Goal: Transaction & Acquisition: Purchase product/service

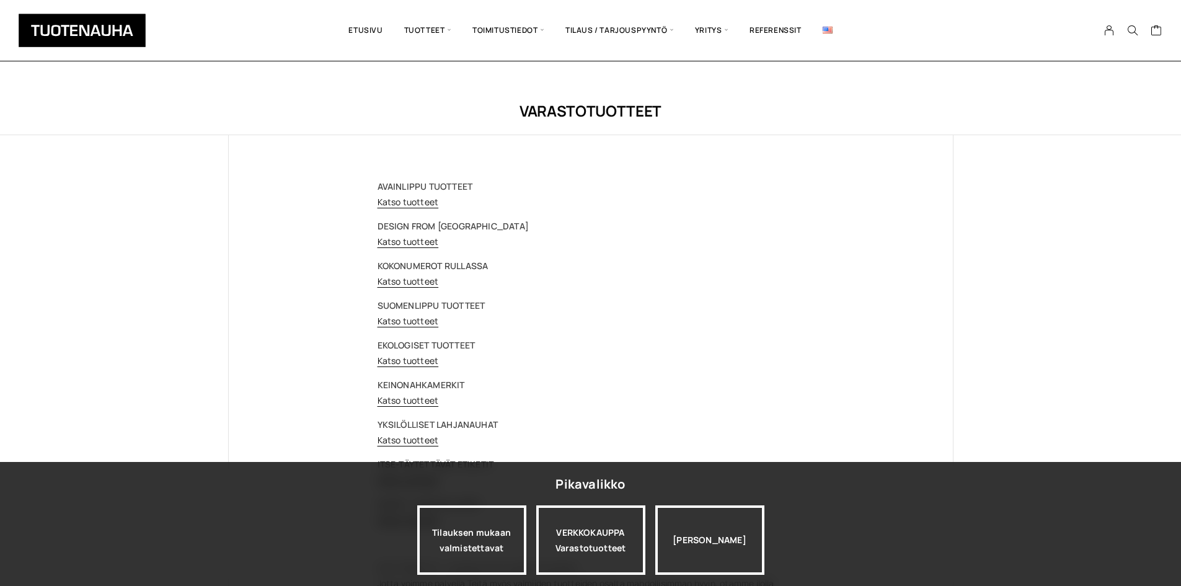
scroll to position [305, 0]
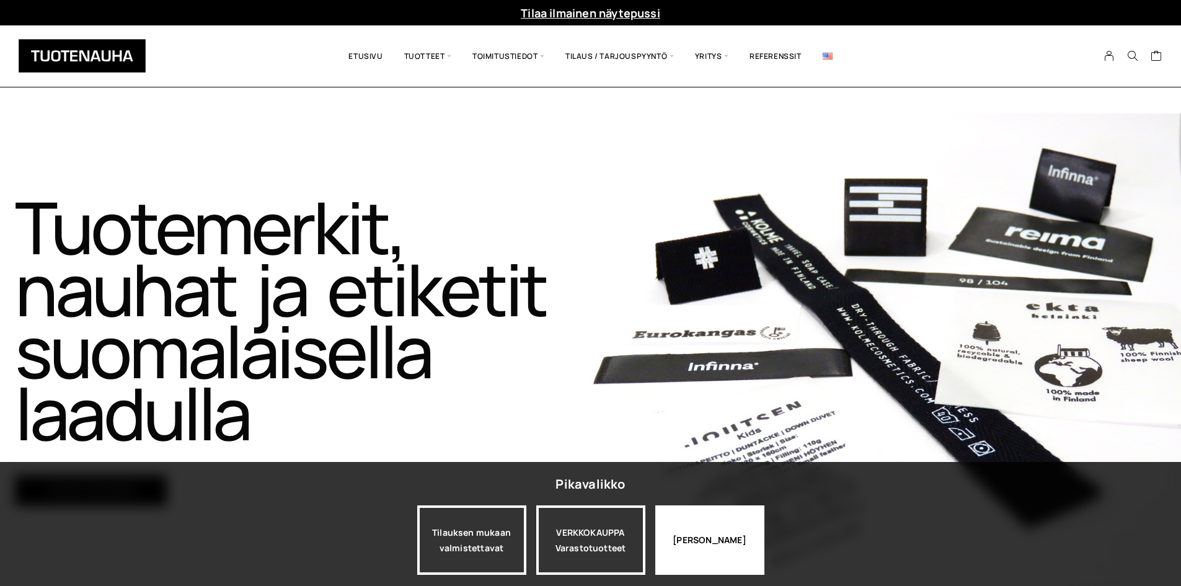
click at [727, 565] on div "Jatka katselua" at bounding box center [709, 539] width 109 height 69
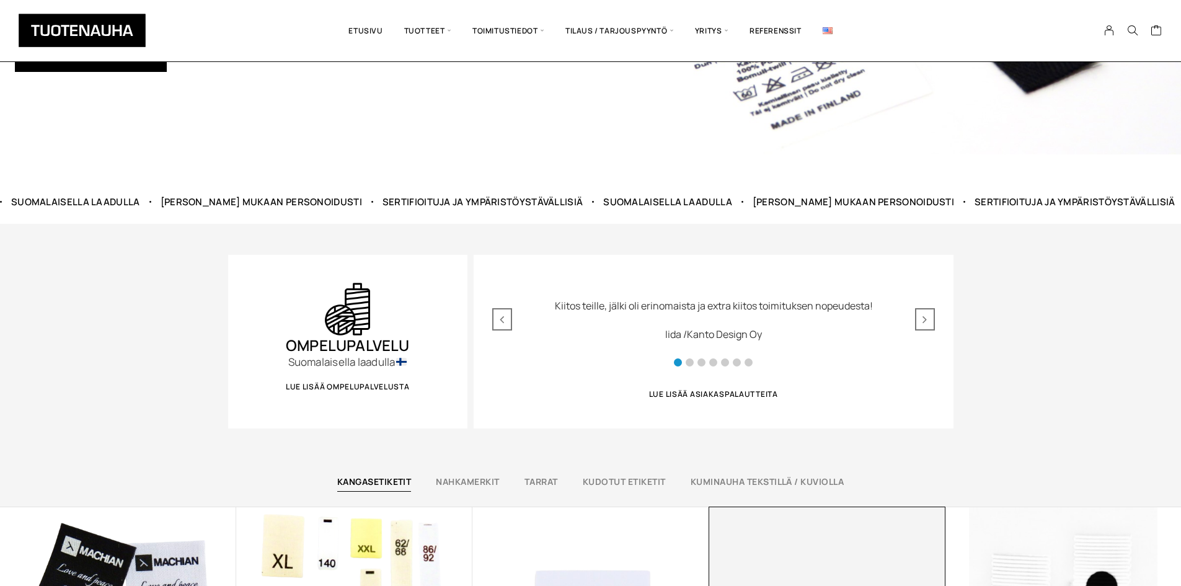
scroll to position [806, 0]
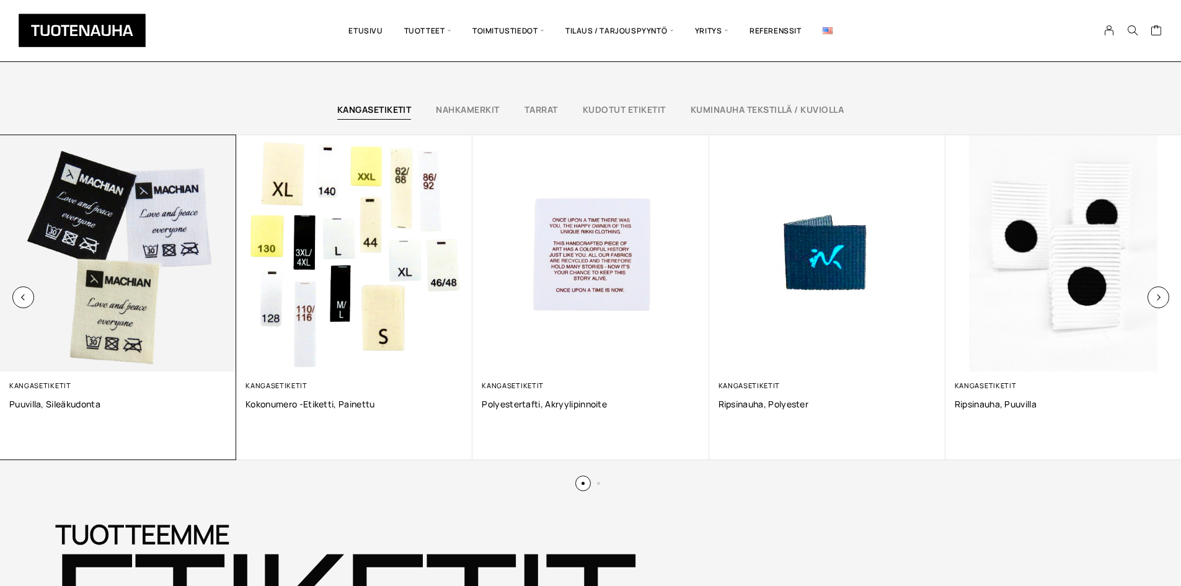
click at [45, 295] on img at bounding box center [118, 253] width 236 height 236
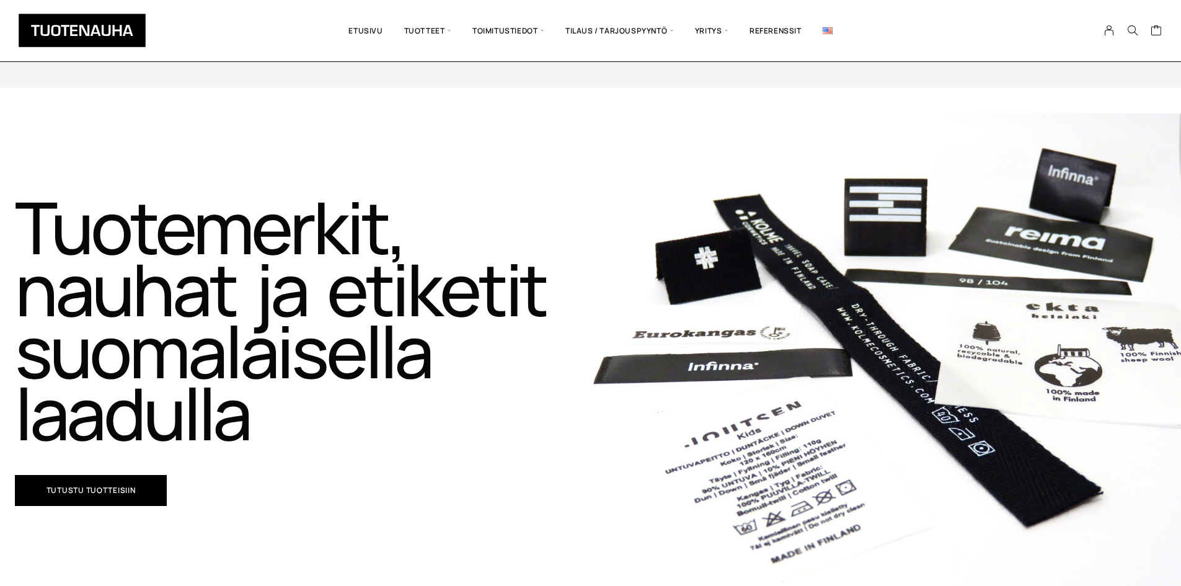
scroll to position [806, 0]
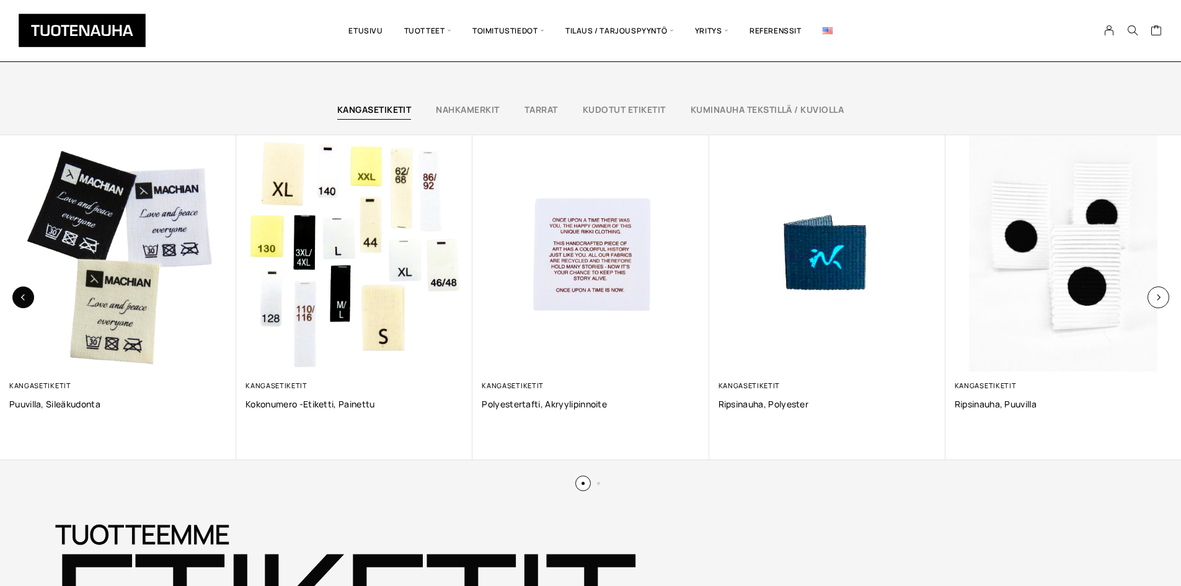
click at [27, 295] on button "button" at bounding box center [23, 297] width 22 height 22
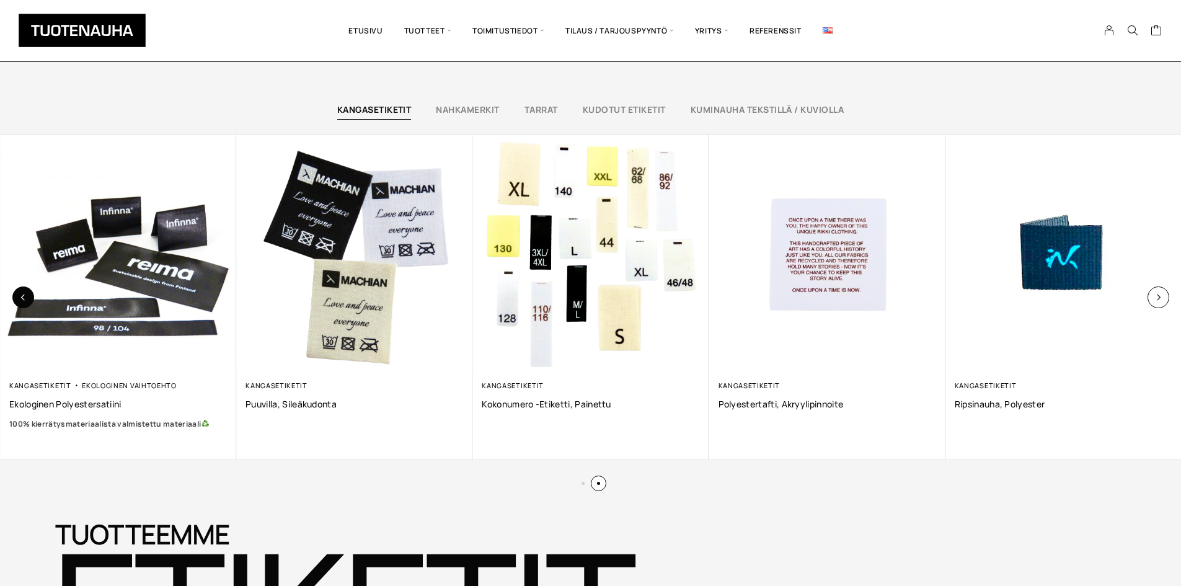
click at [27, 295] on button "button" at bounding box center [23, 297] width 22 height 22
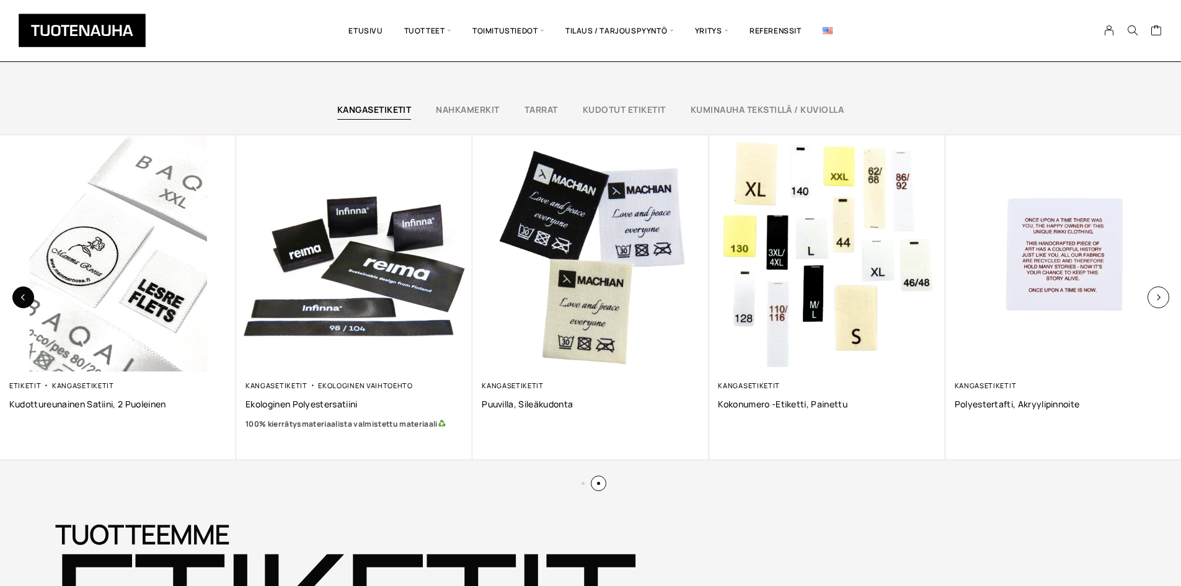
click at [27, 295] on button "button" at bounding box center [23, 297] width 22 height 22
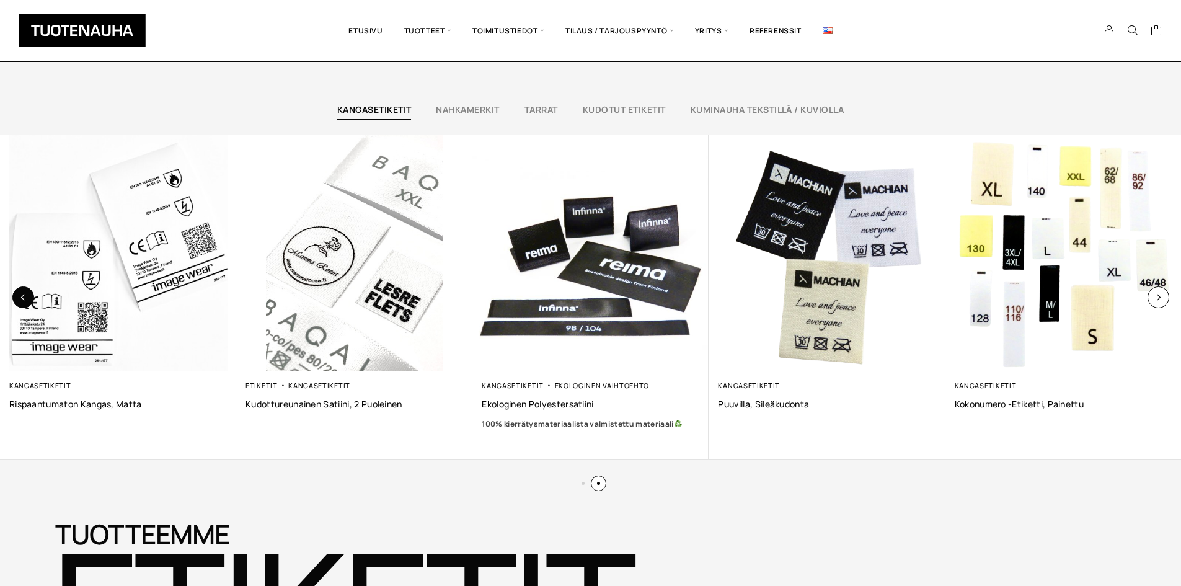
click at [27, 295] on button "button" at bounding box center [23, 297] width 22 height 22
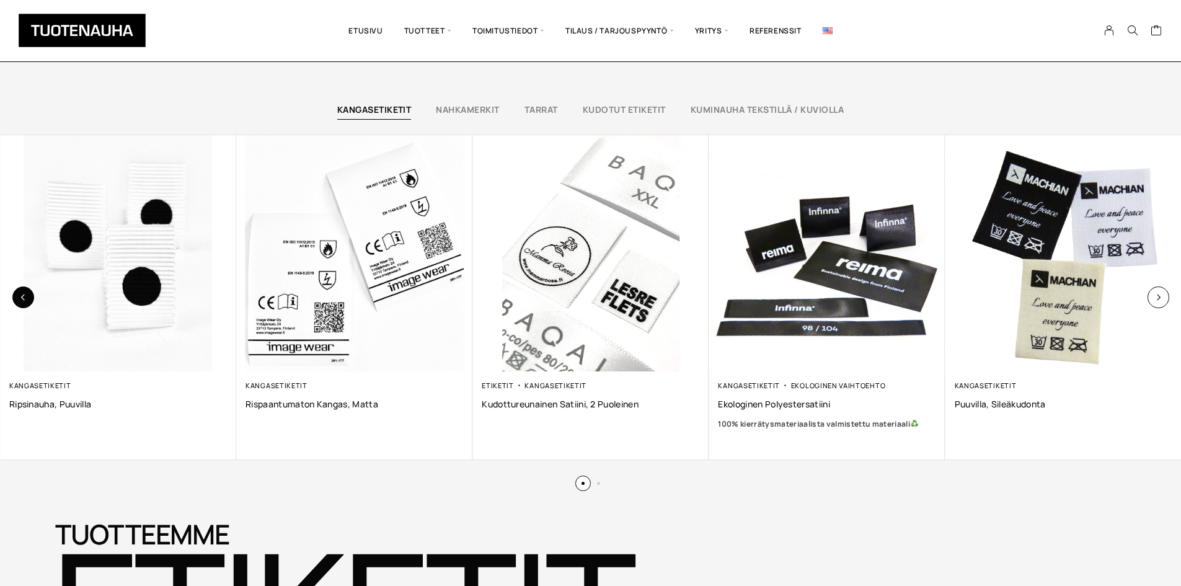
click at [27, 295] on button "button" at bounding box center [23, 297] width 22 height 22
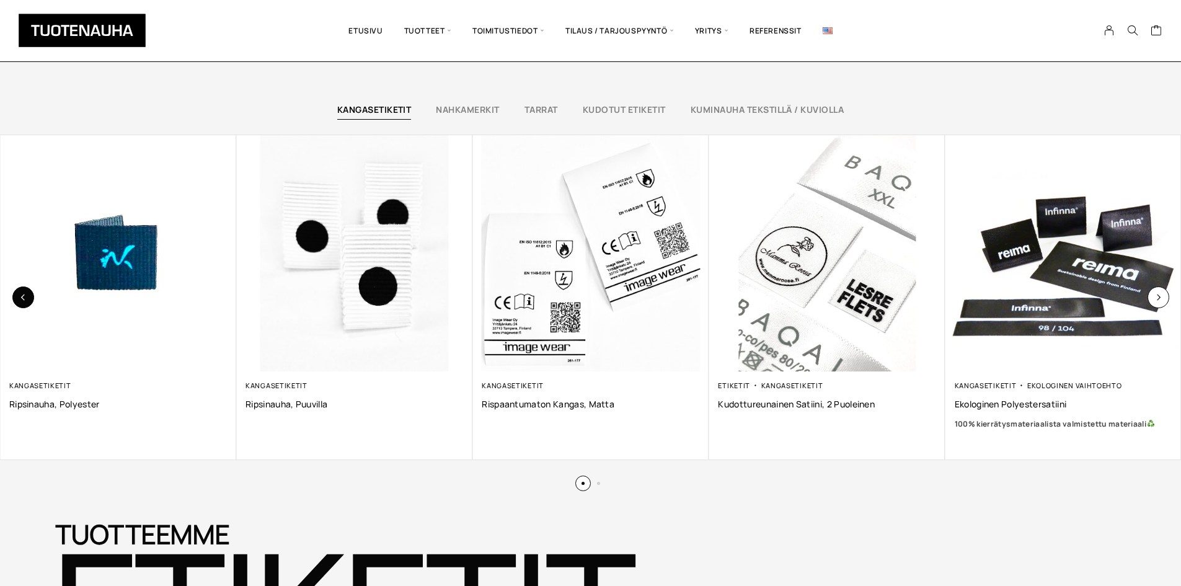
click at [27, 295] on button "button" at bounding box center [23, 297] width 22 height 22
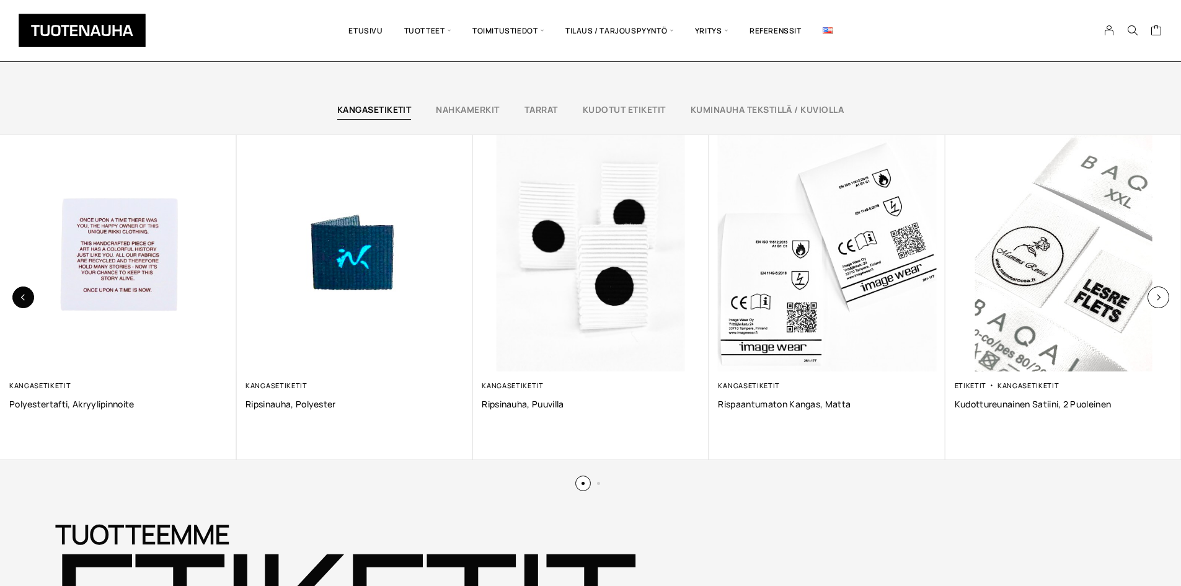
click at [27, 295] on button "button" at bounding box center [23, 297] width 22 height 22
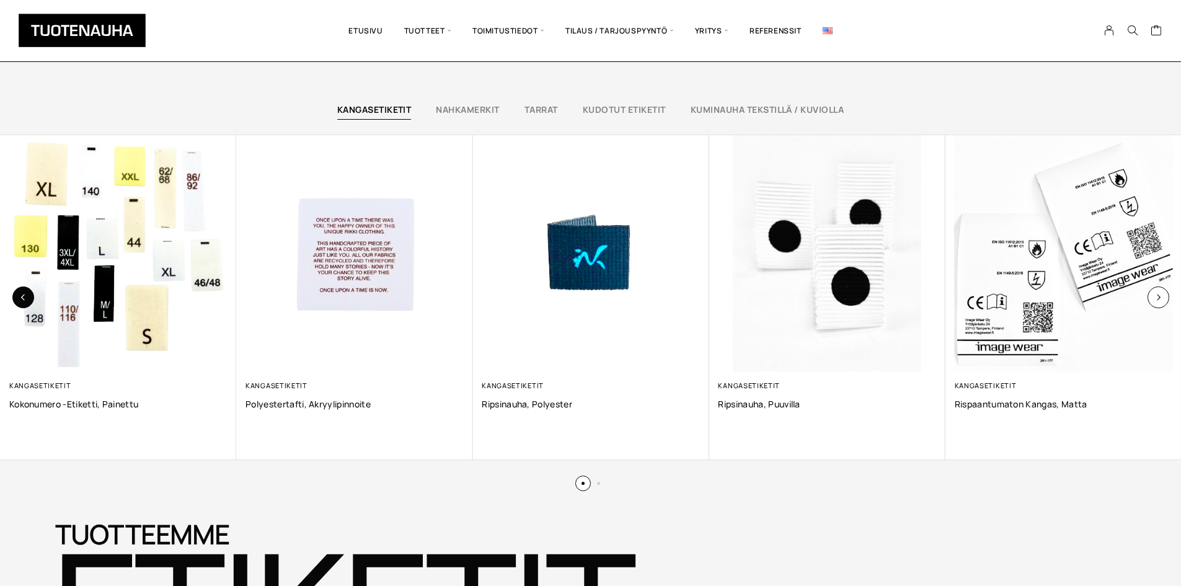
click at [27, 295] on button "button" at bounding box center [23, 297] width 22 height 22
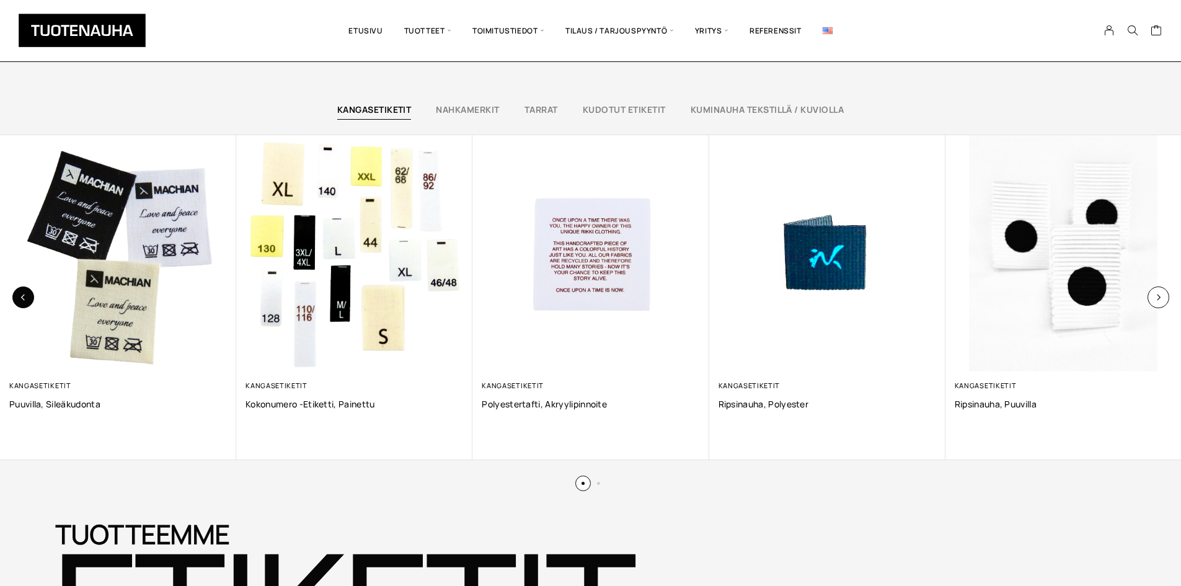
click at [27, 295] on button "button" at bounding box center [23, 297] width 22 height 22
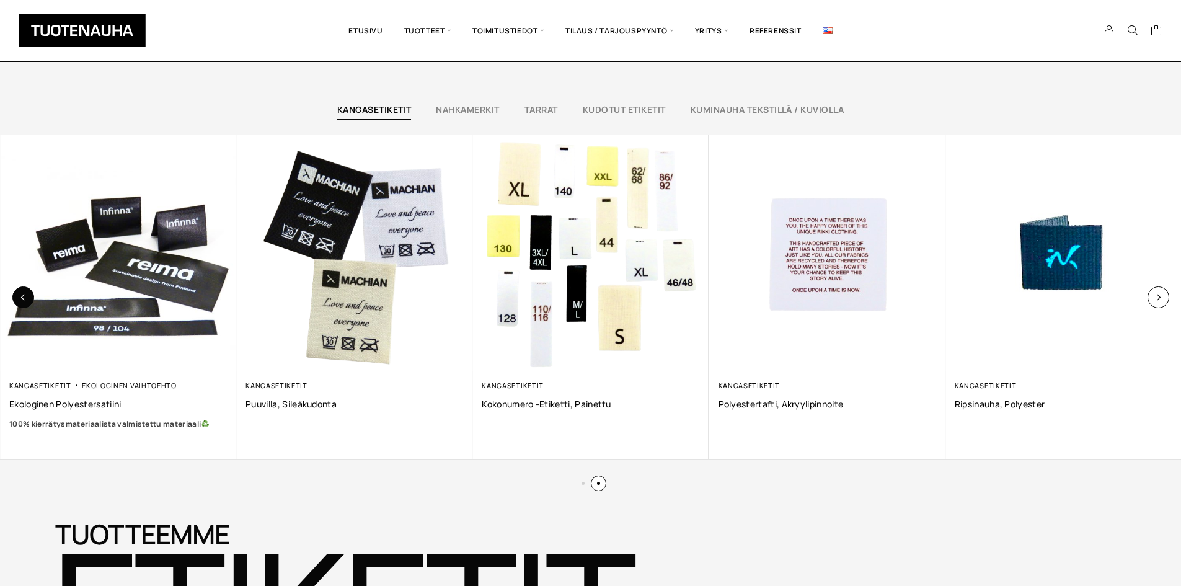
click at [27, 295] on button "button" at bounding box center [23, 297] width 22 height 22
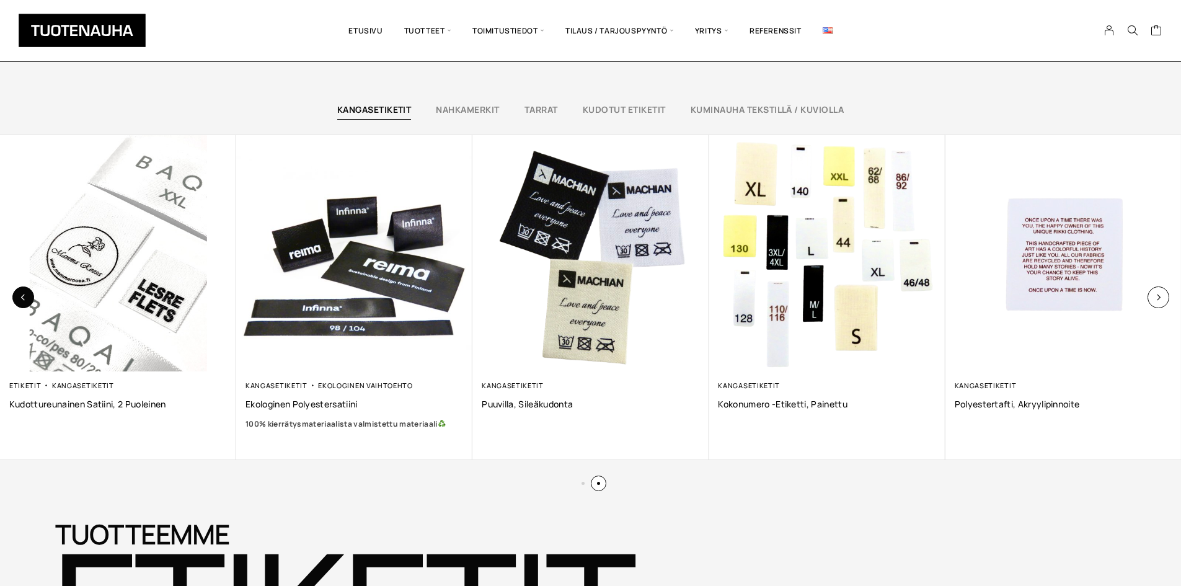
click at [27, 295] on button "button" at bounding box center [23, 297] width 22 height 22
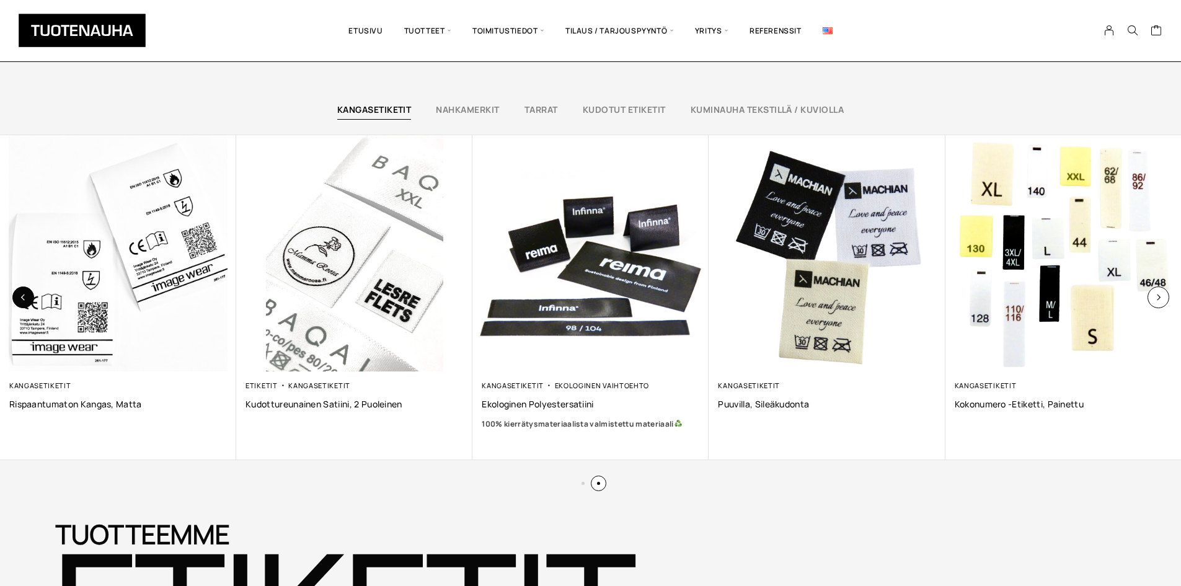
click at [27, 295] on button "button" at bounding box center [23, 297] width 22 height 22
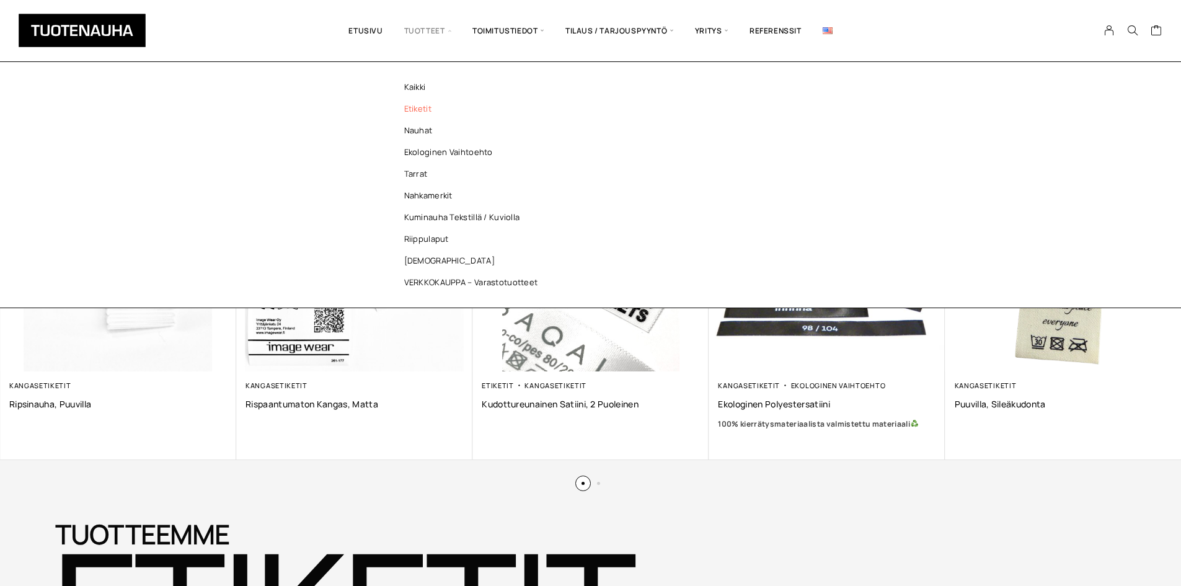
click at [430, 116] on link "Etiketit" at bounding box center [474, 109] width 180 height 22
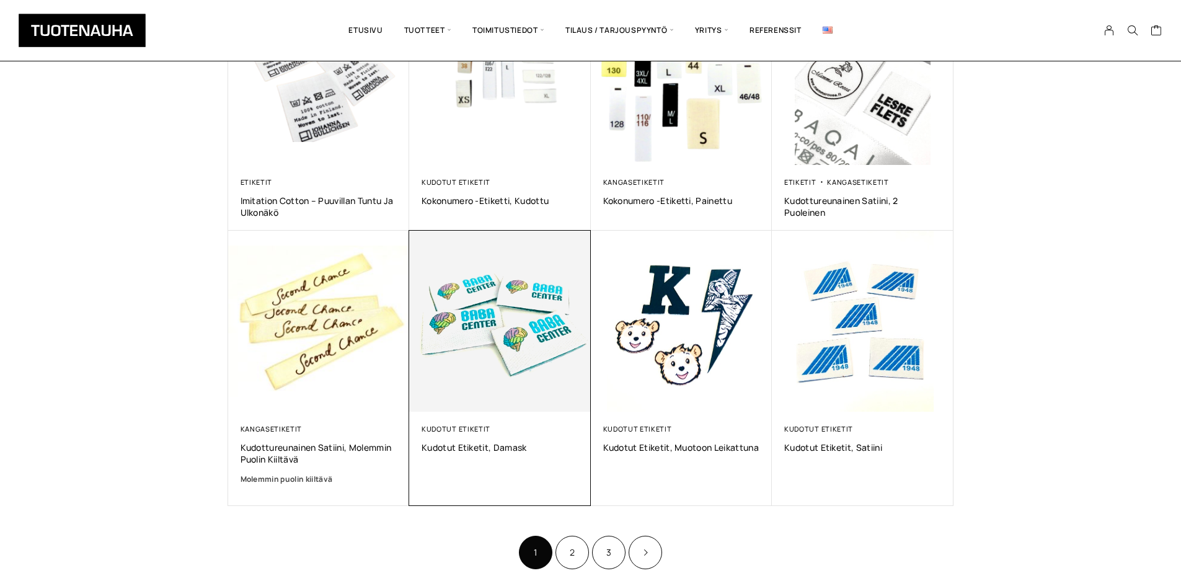
scroll to position [682, 0]
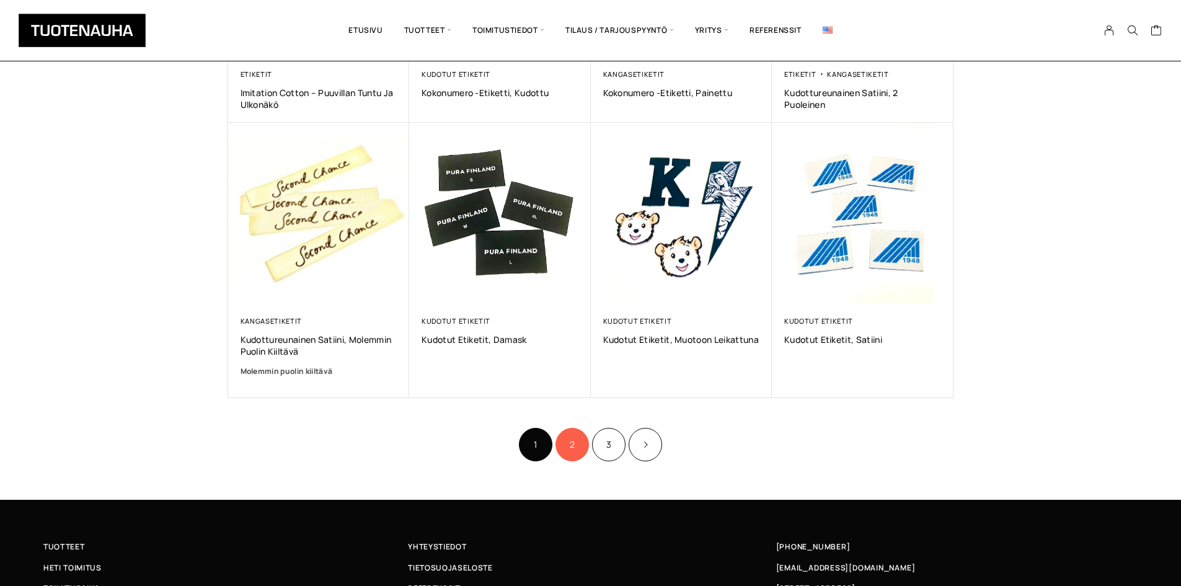
click at [573, 449] on link "2" at bounding box center [572, 444] width 33 height 33
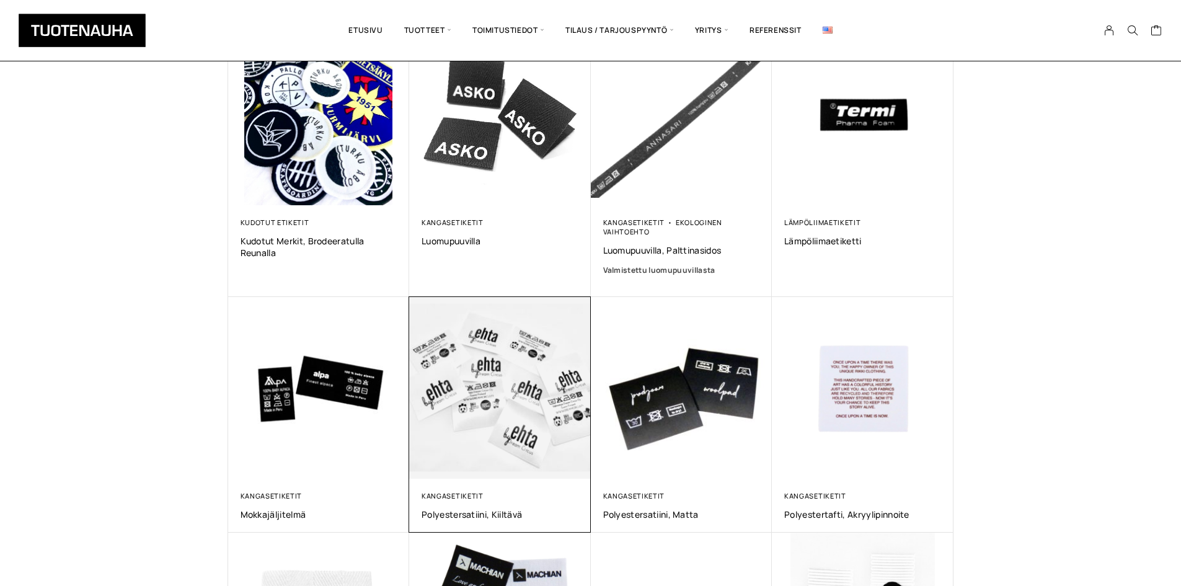
scroll to position [310, 0]
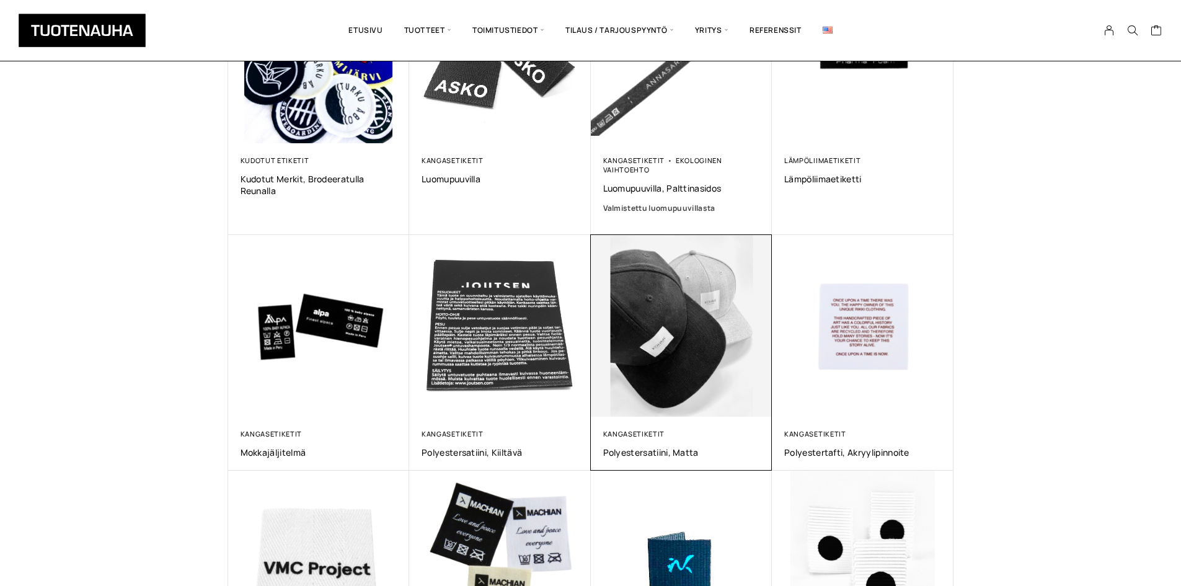
click at [696, 307] on img at bounding box center [681, 326] width 190 height 190
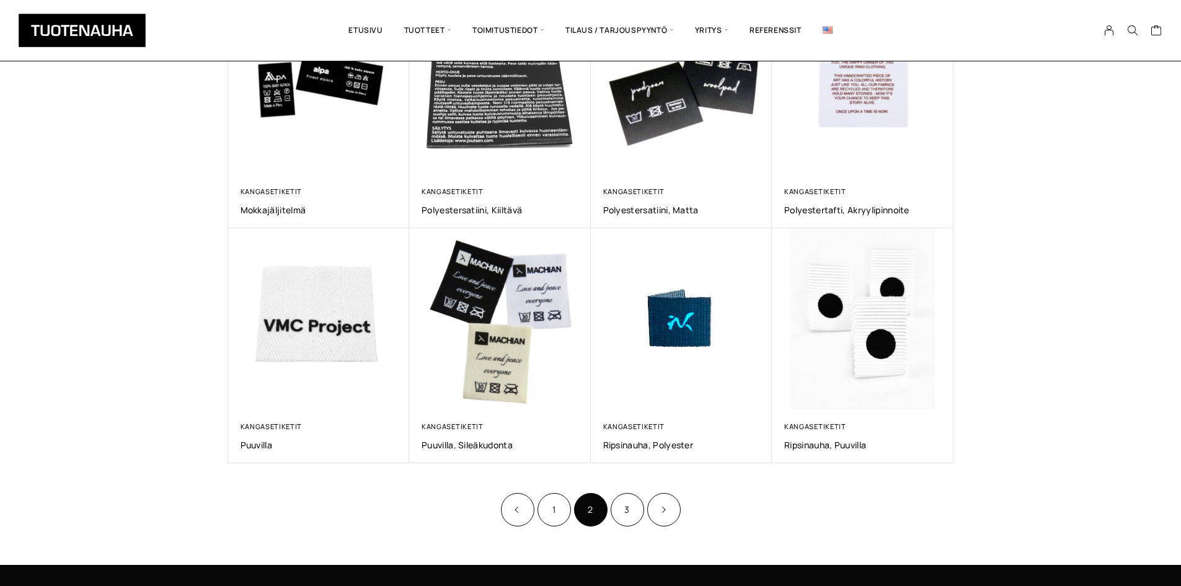
scroll to position [558, 0]
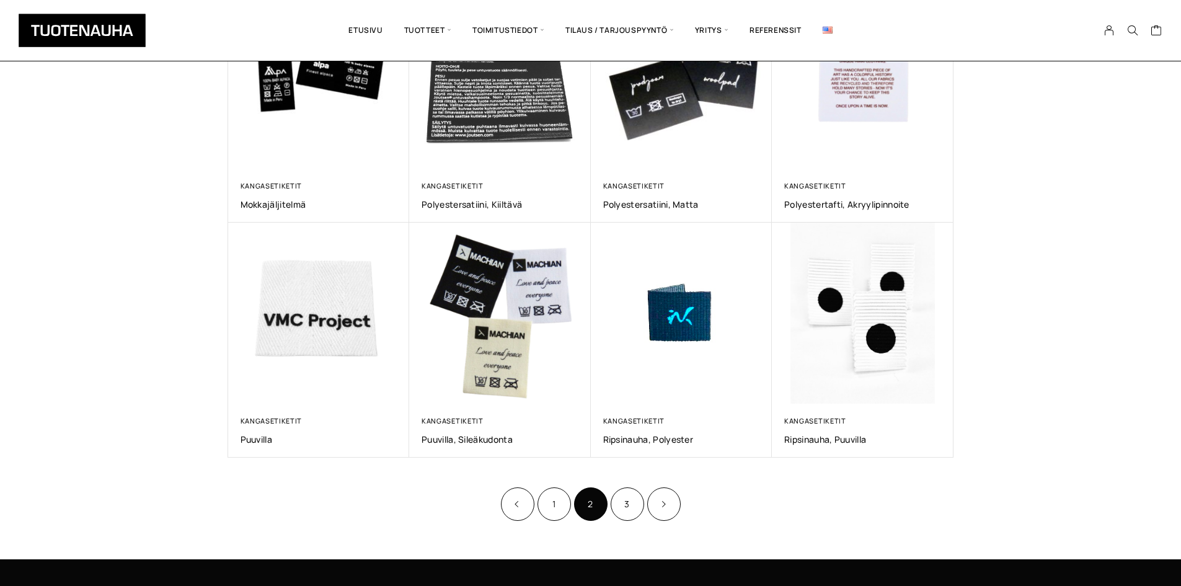
click at [539, 494] on li "1" at bounding box center [554, 503] width 33 height 33
click at [539, 496] on li "1" at bounding box center [554, 503] width 33 height 33
click at [546, 499] on link "1" at bounding box center [554, 503] width 33 height 33
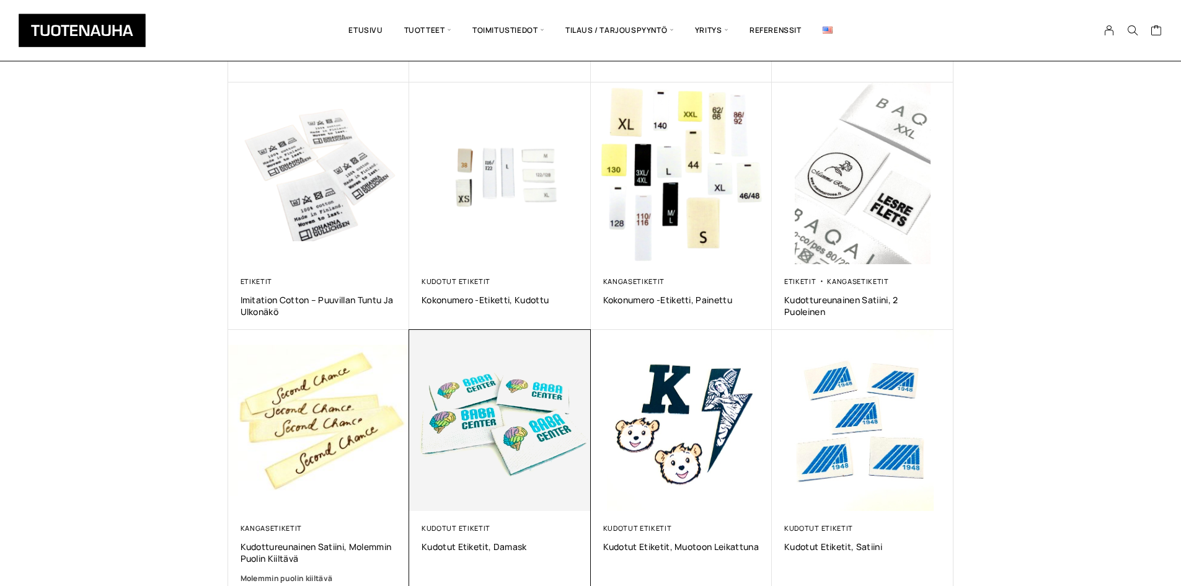
scroll to position [620, 0]
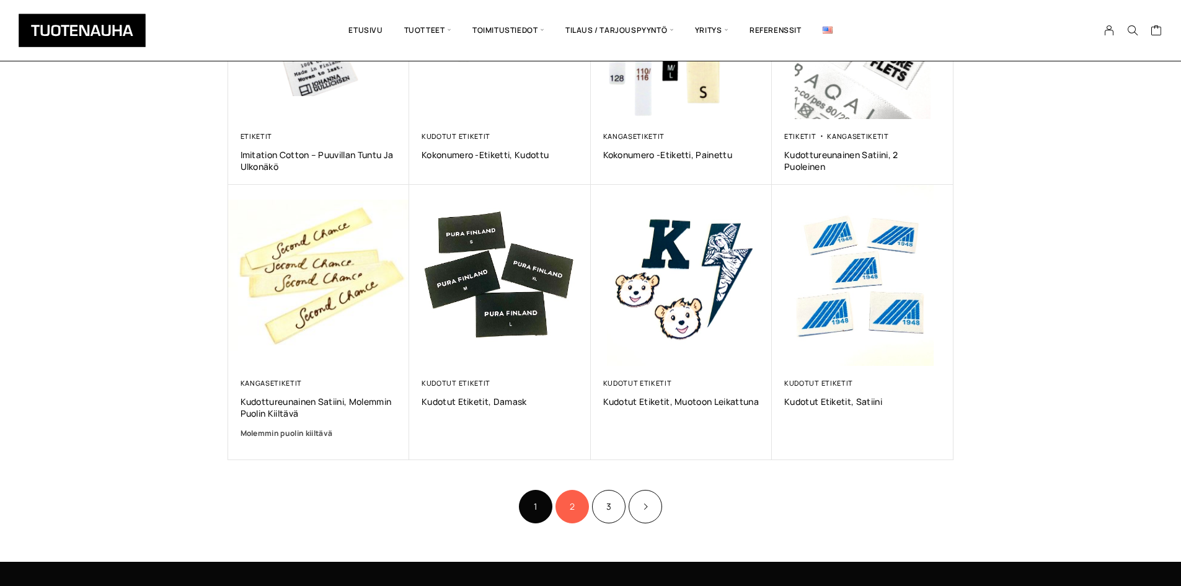
click at [583, 508] on link "2" at bounding box center [572, 506] width 33 height 33
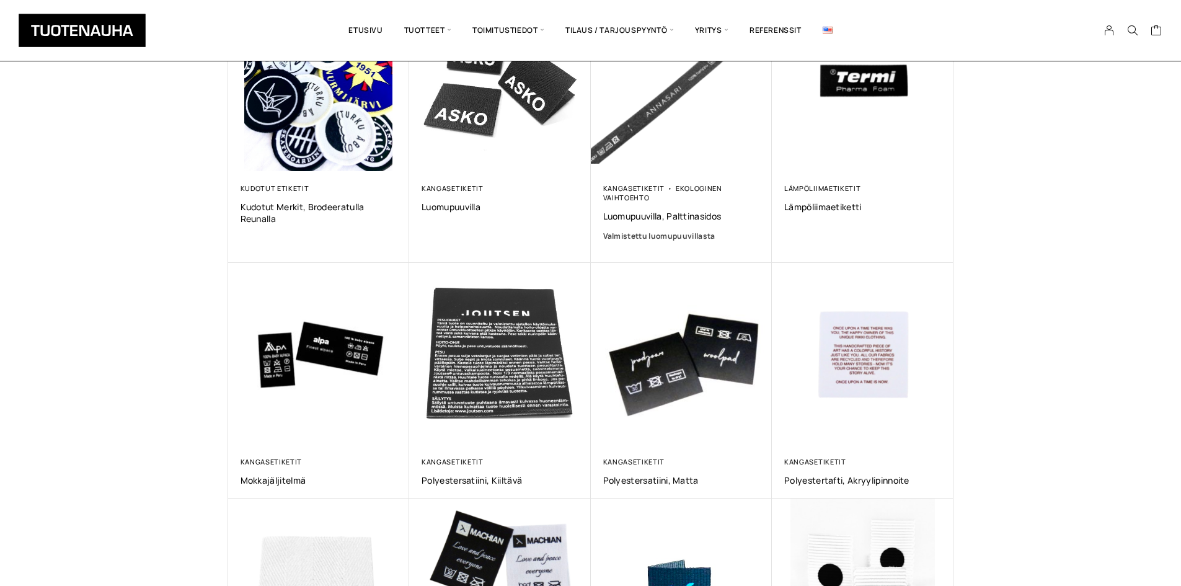
scroll to position [372, 0]
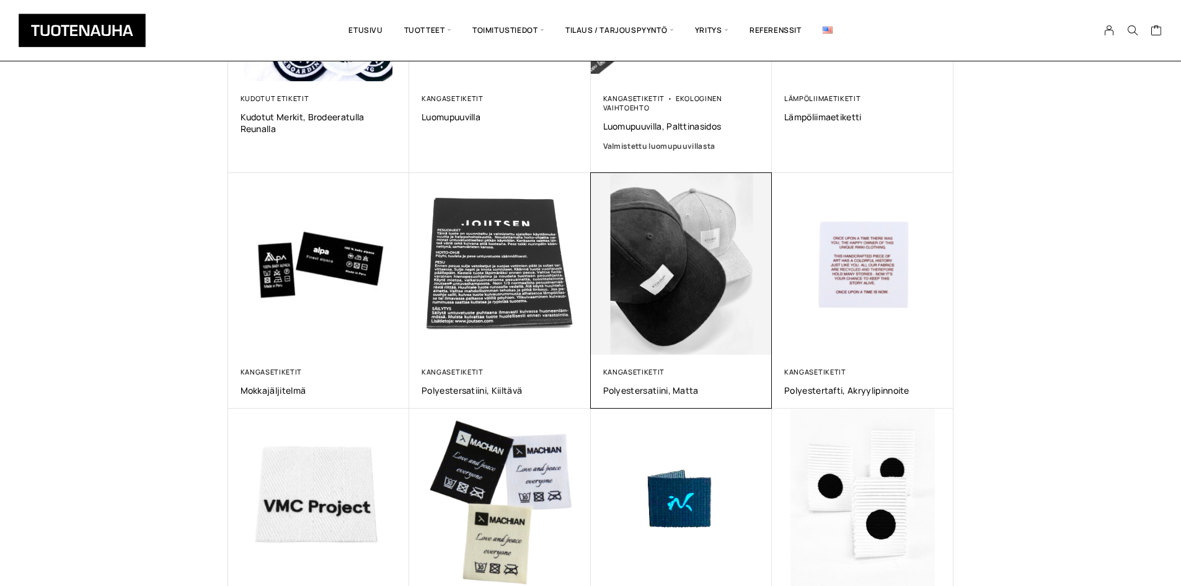
click at [640, 296] on img at bounding box center [681, 264] width 190 height 190
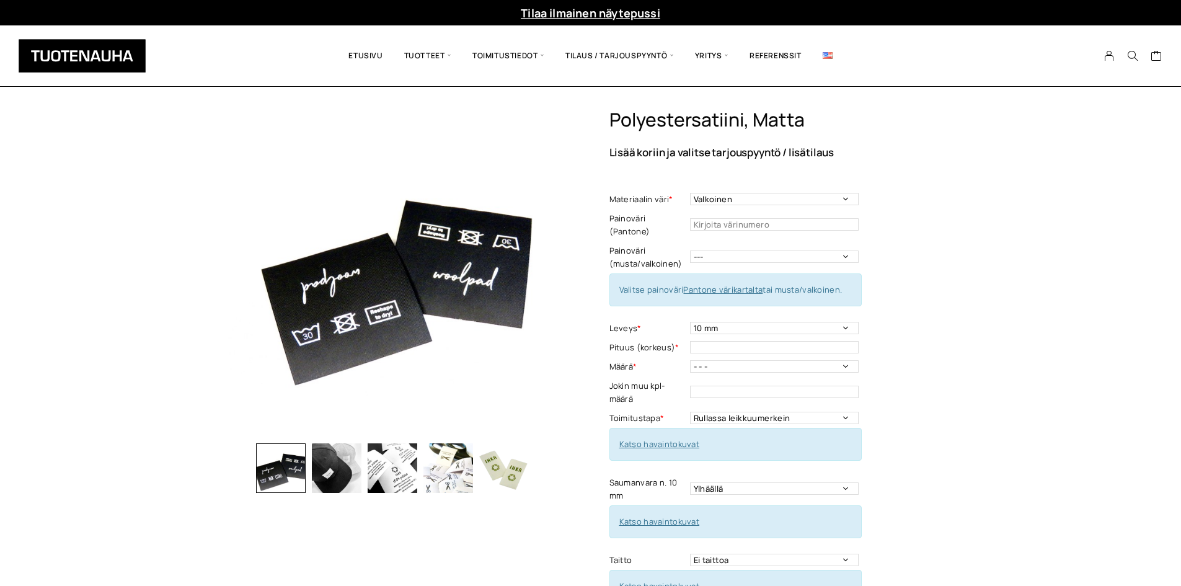
click at [394, 474] on img "button" at bounding box center [393, 468] width 50 height 50
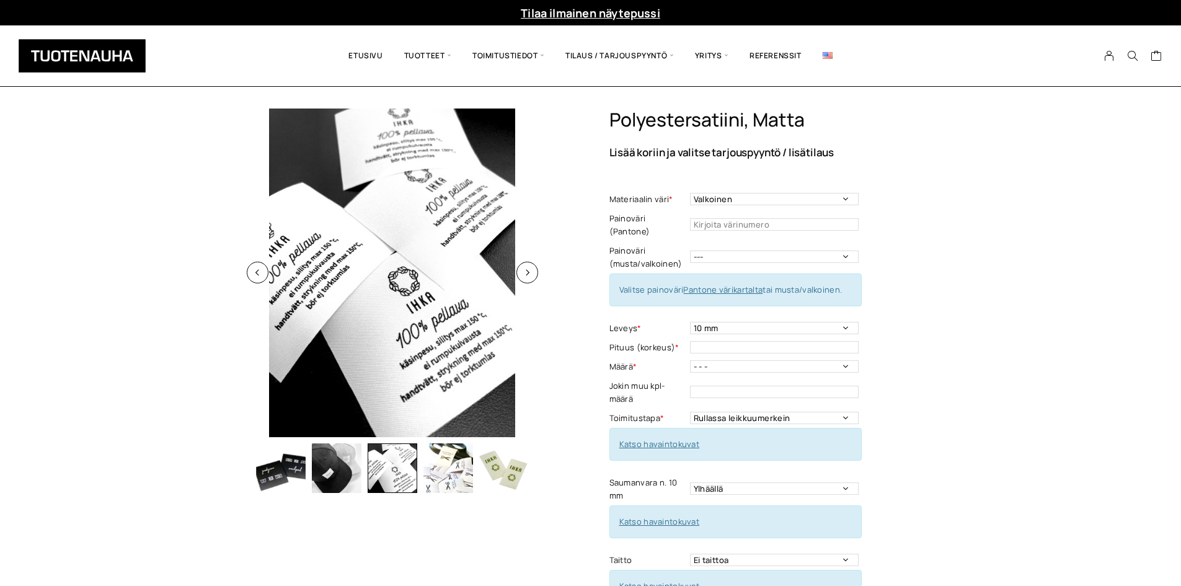
click at [405, 293] on img at bounding box center [392, 273] width 329 height 329
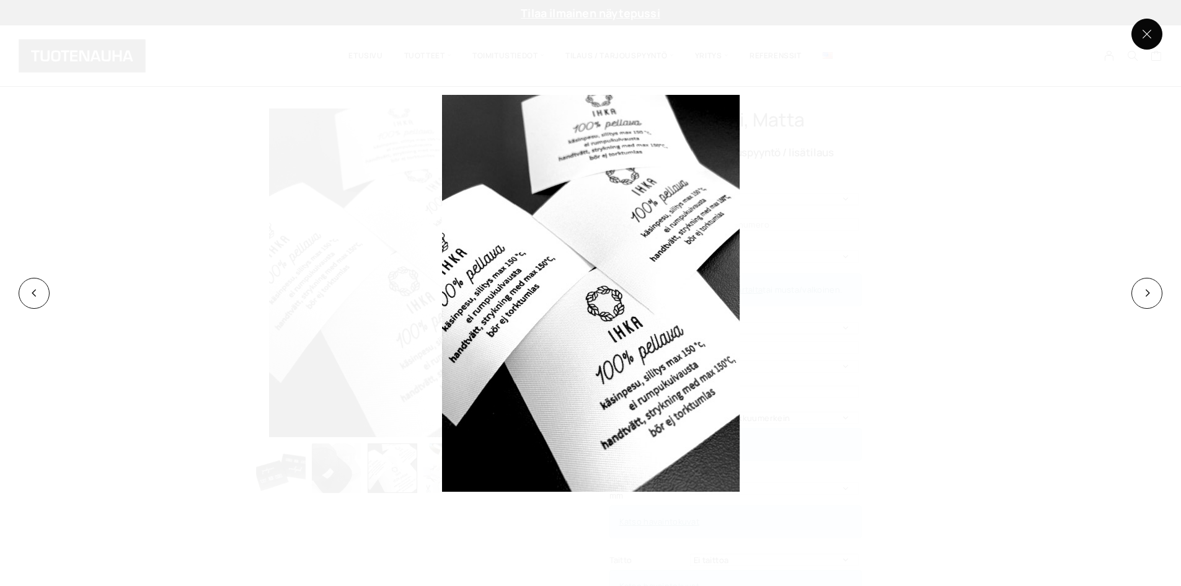
click at [1138, 44] on button at bounding box center [1147, 34] width 31 height 31
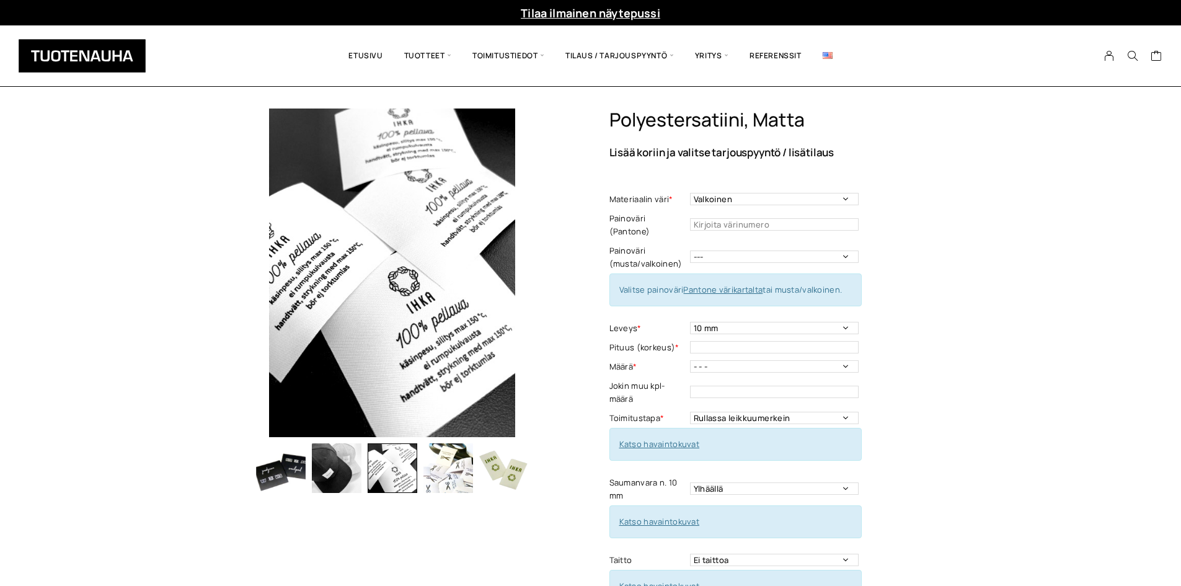
click at [434, 484] on img "button" at bounding box center [448, 468] width 50 height 50
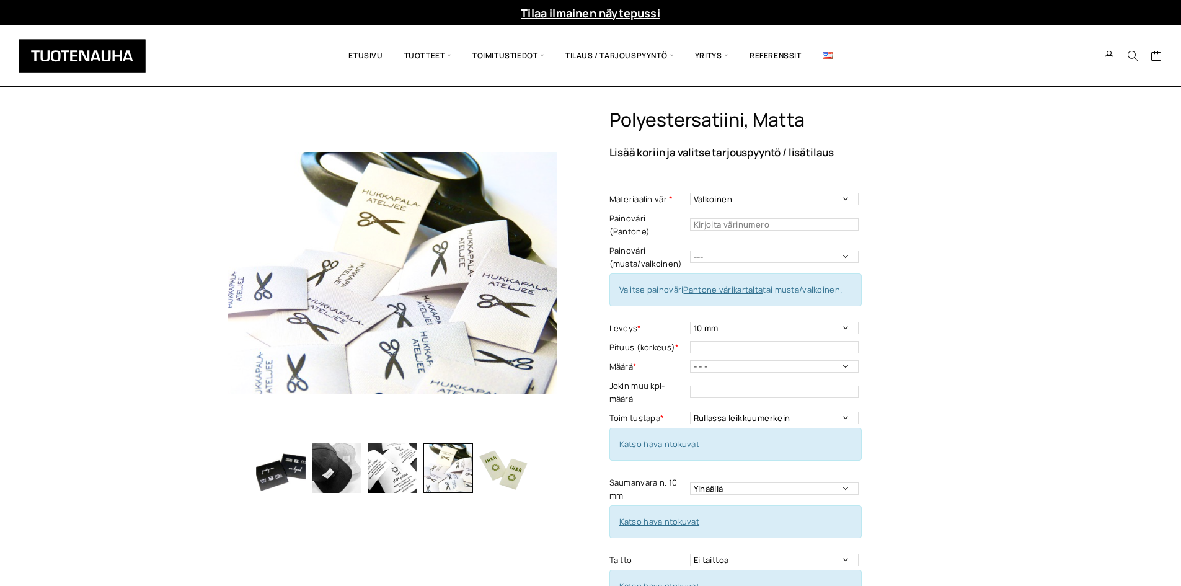
click at [401, 482] on img "button" at bounding box center [393, 468] width 50 height 50
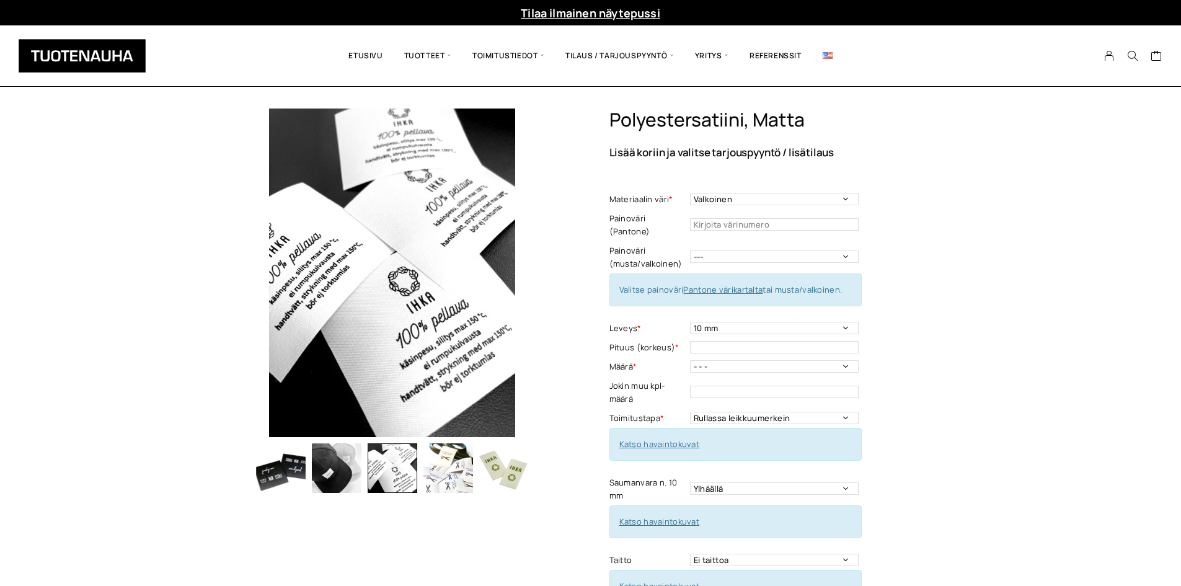
click at [526, 553] on div at bounding box center [392, 488] width 329 height 758
click at [980, 374] on div "Polyestersatiini, matta Lisää koriin ja valitse tarjouspyyntö / lisätilaus Mate…" at bounding box center [590, 593] width 1181 height 968
click at [1071, 350] on div "Polyestersatiini, matta Lisää koriin ja valitse tarjouspyyntö / lisätilaus Mate…" at bounding box center [590, 593] width 1181 height 968
